Goal: Find specific fact

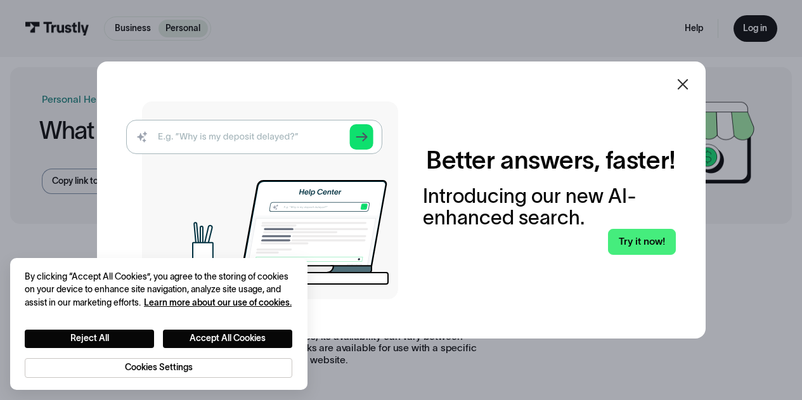
click at [684, 83] on icon at bounding box center [682, 84] width 15 height 15
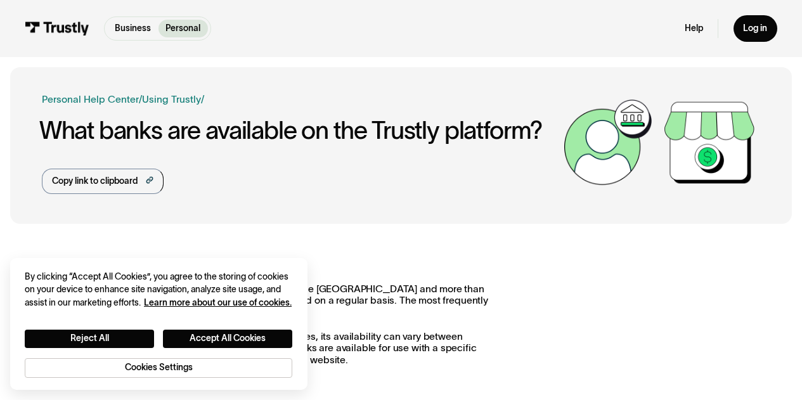
click at [311, 192] on div "Business Help Center Personal Help Center / Personal Business Troubleshooting P…" at bounding box center [300, 143] width 516 height 102
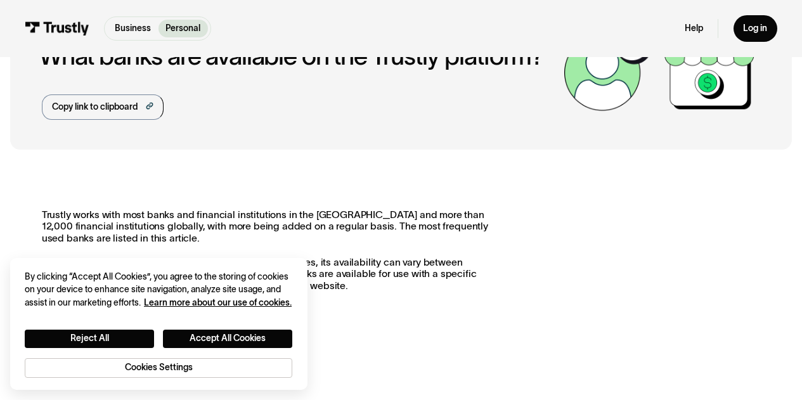
scroll to position [72, 0]
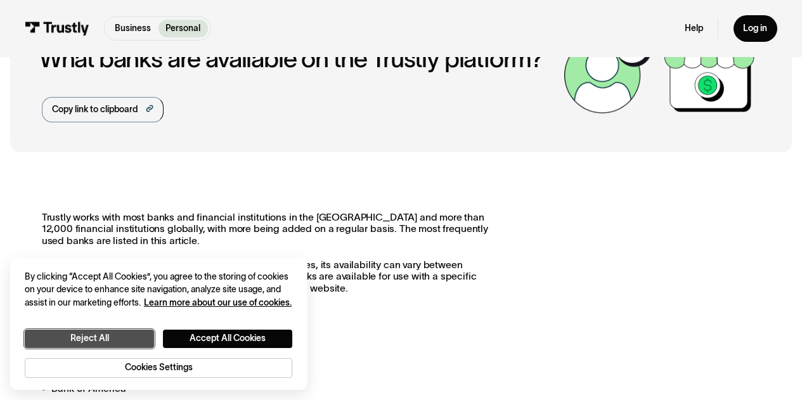
click at [124, 332] on button "Reject All" at bounding box center [89, 339] width 129 height 18
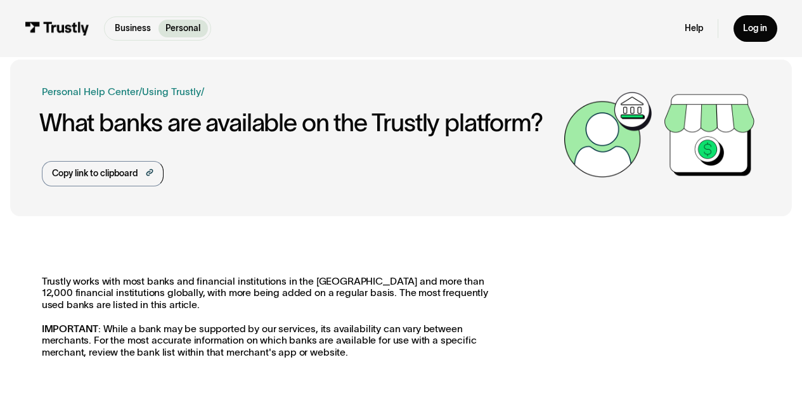
scroll to position [0, 0]
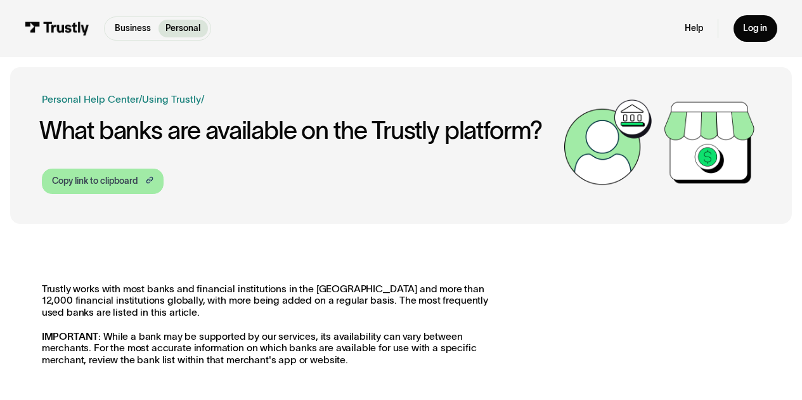
click at [124, 186] on div "Copy link to clipboard" at bounding box center [95, 181] width 86 height 13
click at [107, 186] on div "Copy link to clipboard" at bounding box center [95, 181] width 86 height 13
click at [90, 183] on div "Copy link to clipboard" at bounding box center [95, 181] width 86 height 13
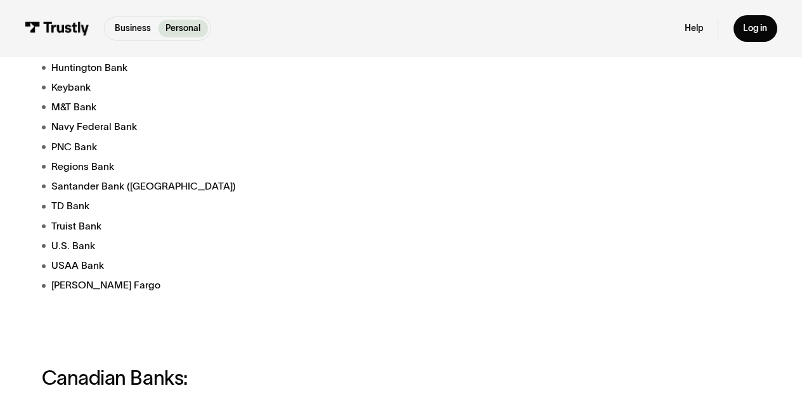
scroll to position [515, 0]
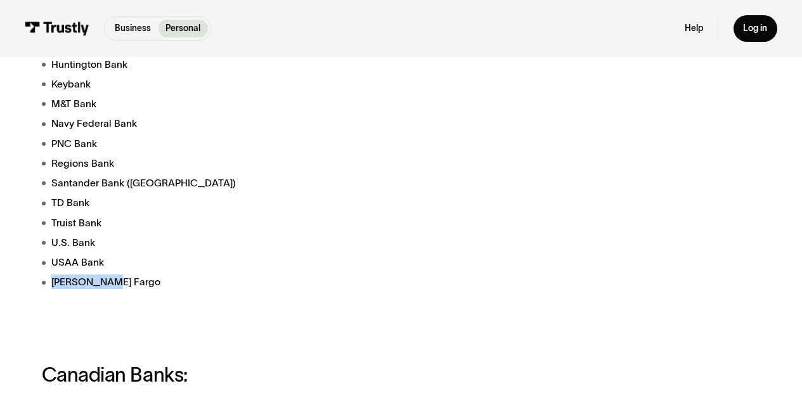
drag, startPoint x: 114, startPoint y: 288, endPoint x: 2, endPoint y: 282, distance: 111.8
click at [2, 282] on div "Business Help Center Personal Help Center / Personal Business Troubleshooting P…" at bounding box center [401, 381] width 802 height 1659
